Goal: Task Accomplishment & Management: Use online tool/utility

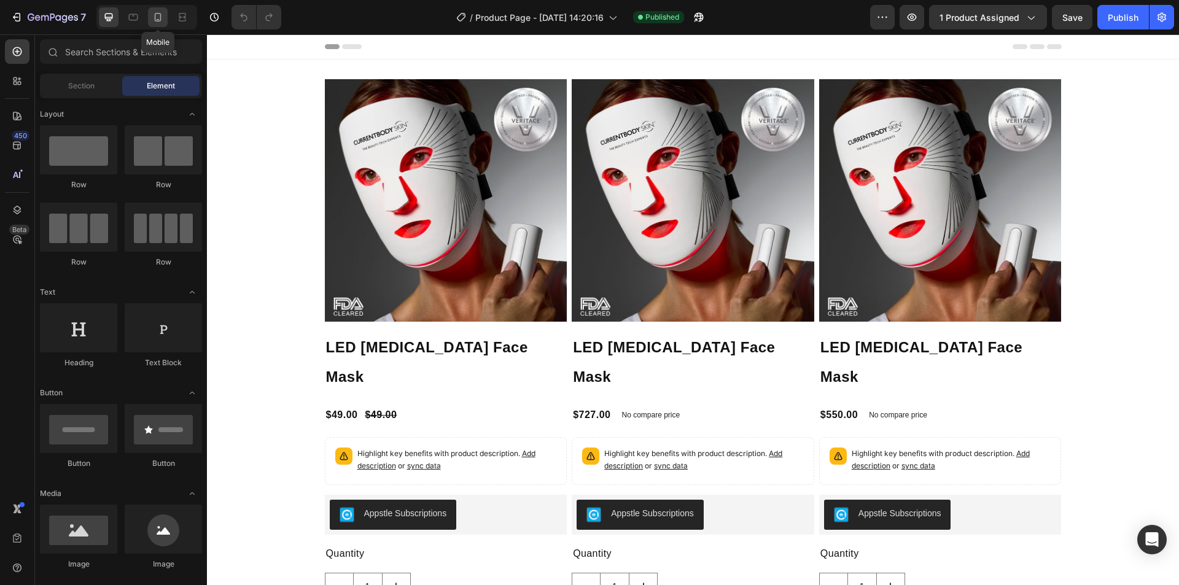
click at [158, 17] on icon at bounding box center [158, 17] width 12 height 12
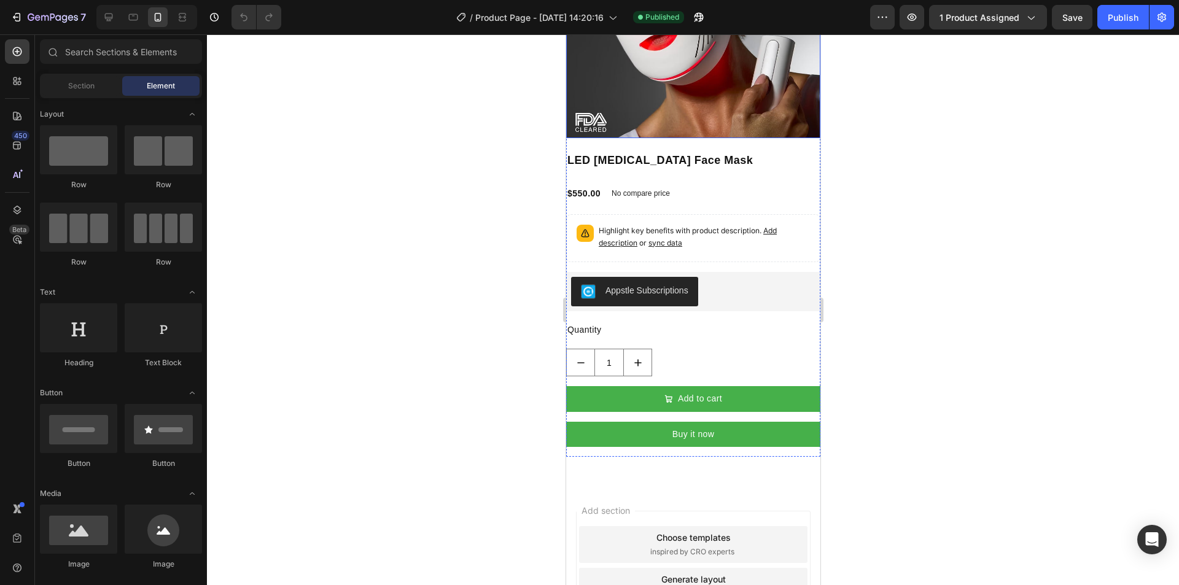
scroll to position [1476, 0]
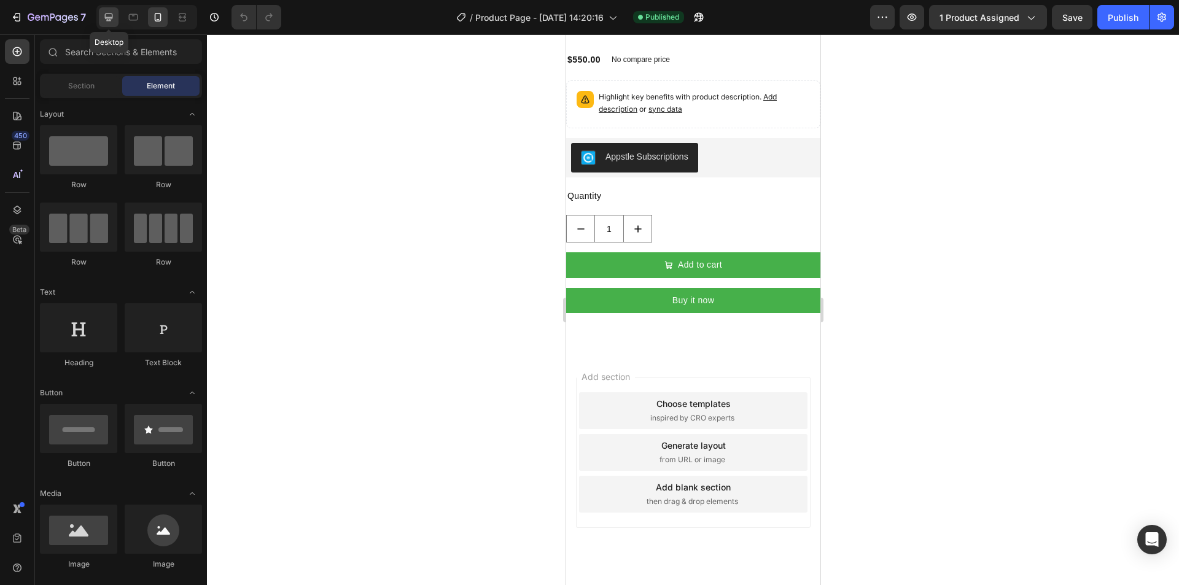
click at [107, 15] on icon at bounding box center [109, 17] width 12 height 12
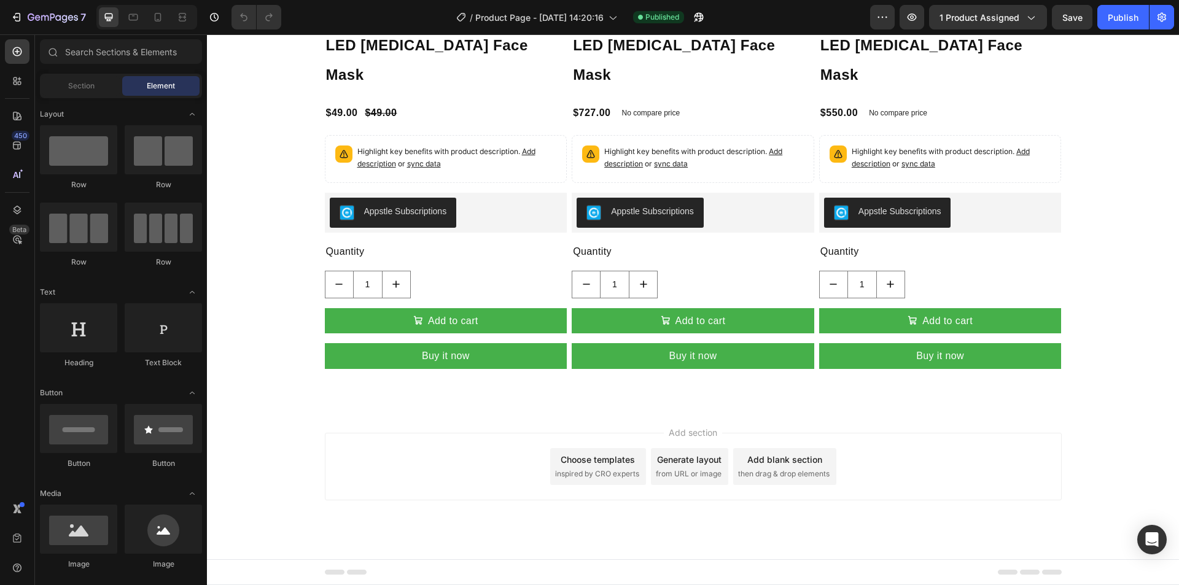
scroll to position [273, 0]
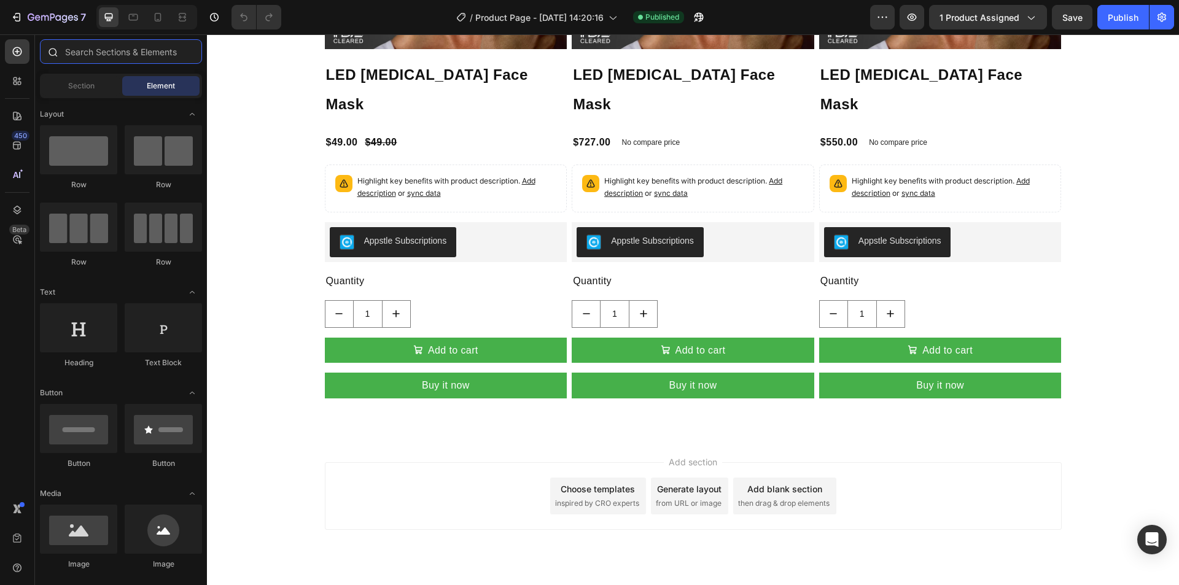
click at [115, 52] on input "text" at bounding box center [121, 51] width 162 height 25
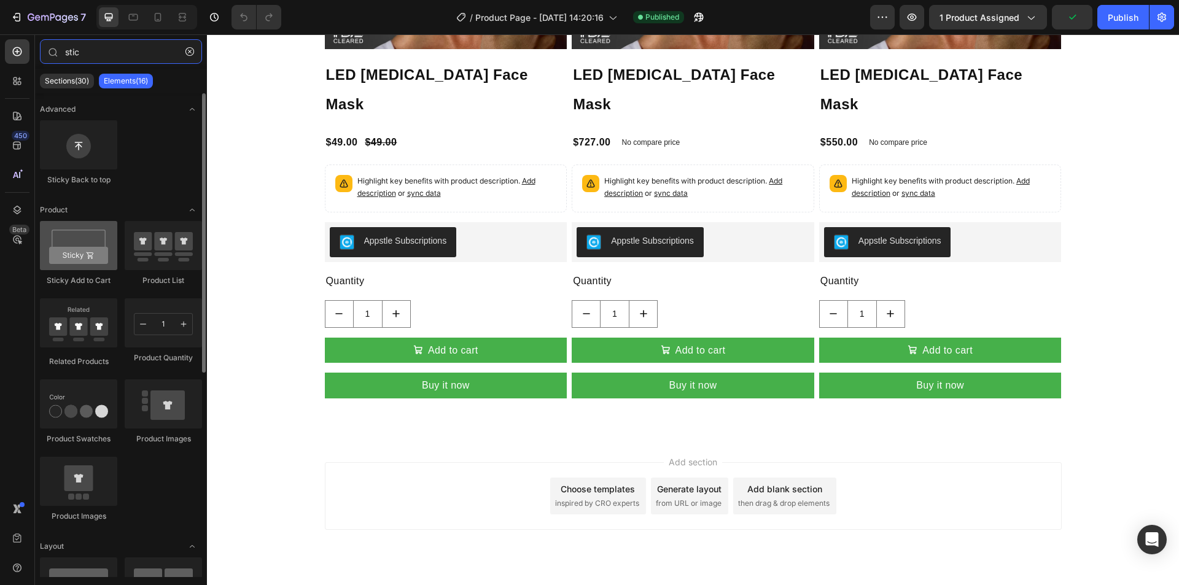
type input "stic"
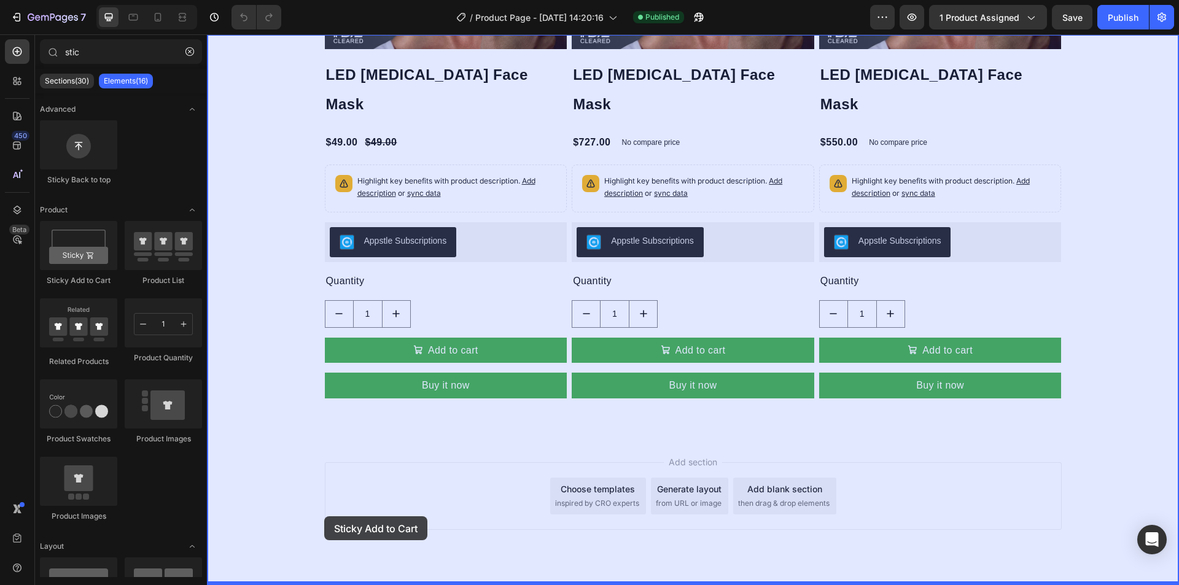
drag, startPoint x: 300, startPoint y: 297, endPoint x: 245, endPoint y: 431, distance: 144.6
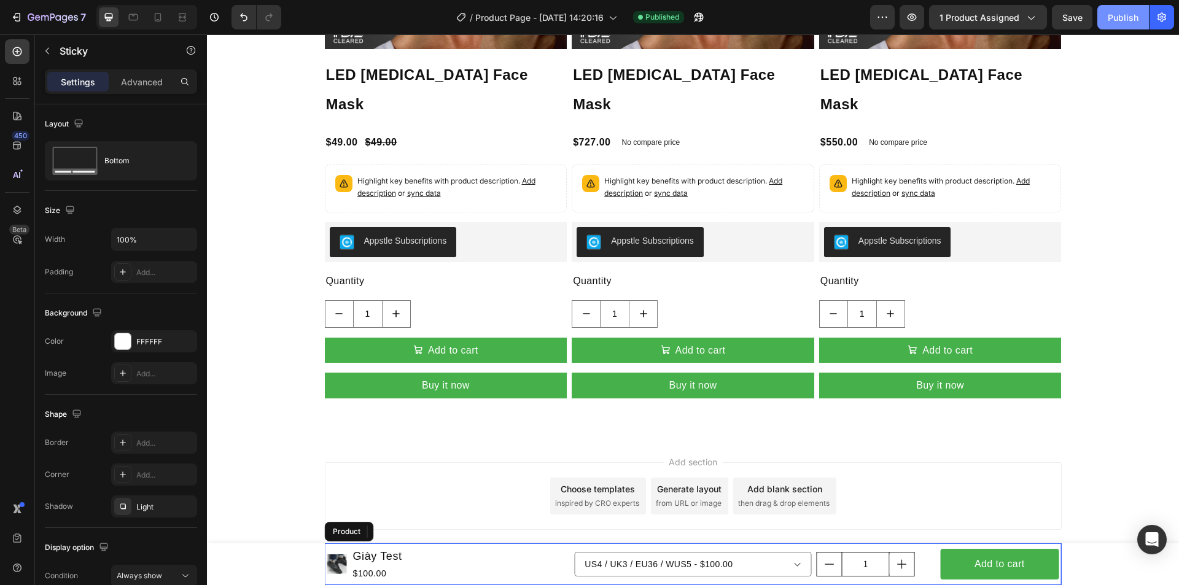
click at [1117, 11] on div "Publish" at bounding box center [1123, 17] width 31 height 13
click at [705, 15] on icon "button" at bounding box center [699, 17] width 12 height 12
click at [708, 22] on button "button" at bounding box center [699, 17] width 25 height 25
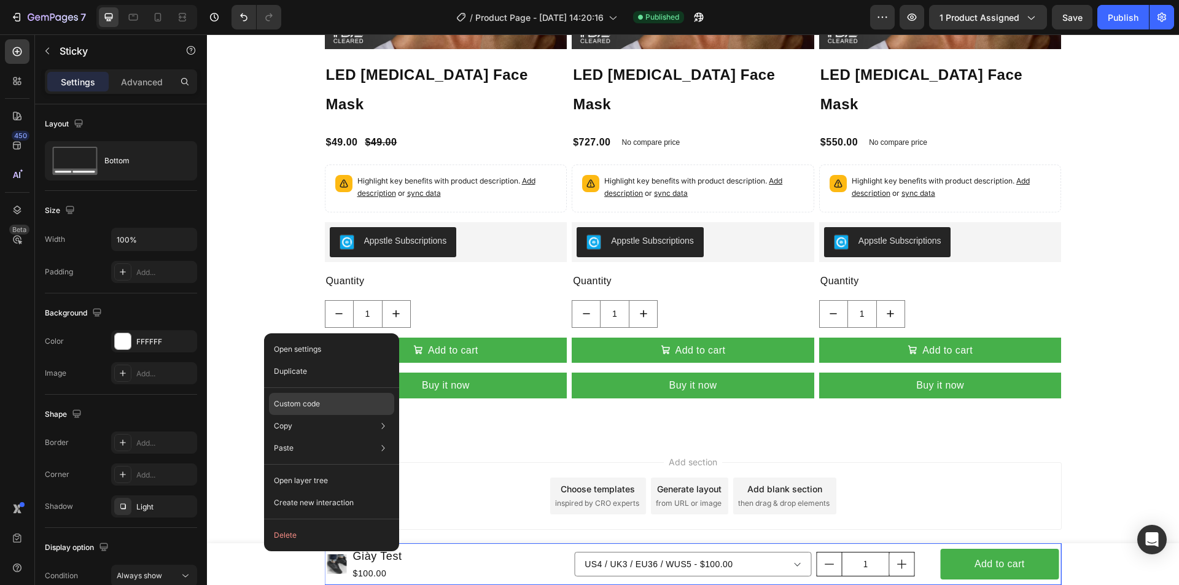
click at [301, 405] on p "Custom code" at bounding box center [297, 404] width 46 height 11
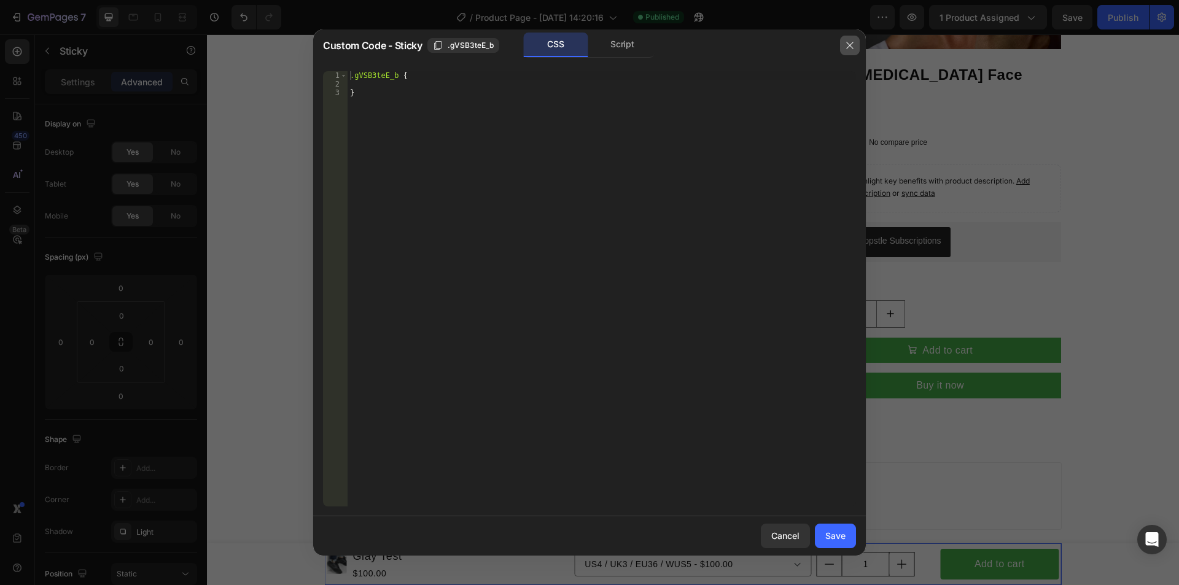
drag, startPoint x: 295, startPoint y: 263, endPoint x: 856, endPoint y: 47, distance: 601.5
click at [856, 47] on button "button" at bounding box center [850, 46] width 20 height 20
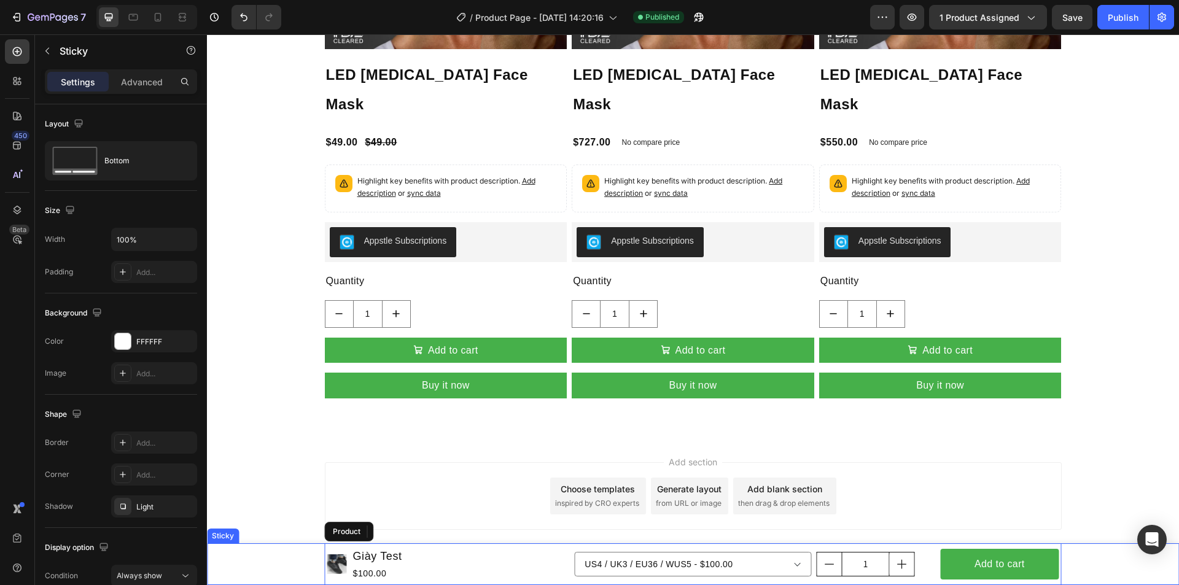
click at [241, 563] on div "Product Images Giày Test Product Title $100.00 Product Price Product Price Row …" at bounding box center [693, 565] width 972 height 42
click at [240, 561] on div "Product Images Giày Test Product Title $100.00 Product Price Product Price Row …" at bounding box center [693, 565] width 972 height 42
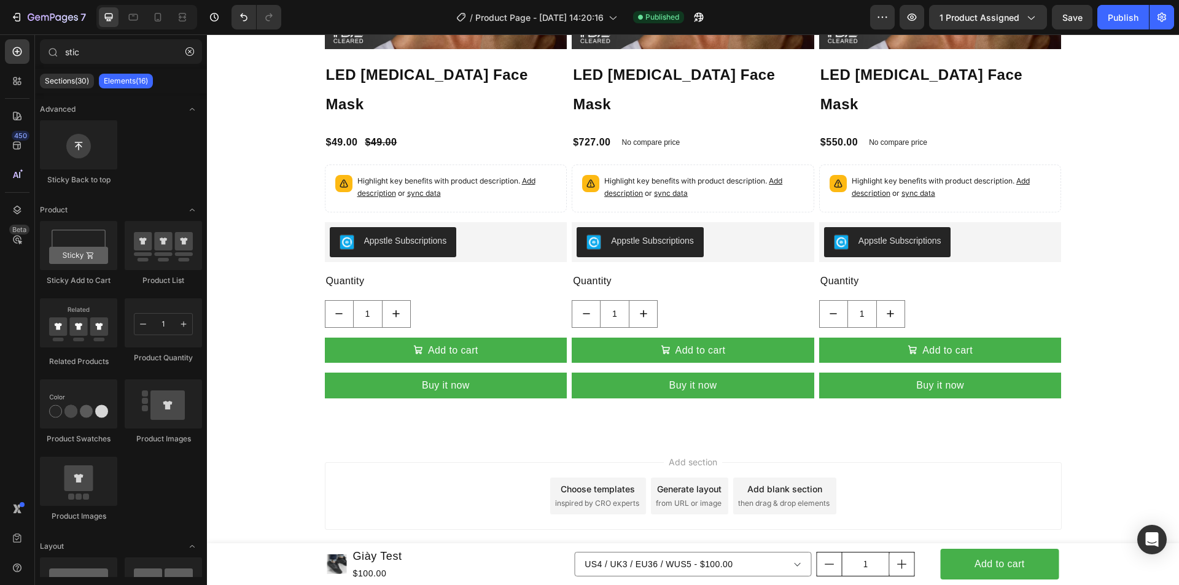
click at [279, 500] on div "Add section Choose templates inspired by CRO experts Generate layout from URL o…" at bounding box center [693, 513] width 972 height 151
click at [46, 23] on div "7" at bounding box center [57, 17] width 58 height 15
